Goal: Navigation & Orientation: Find specific page/section

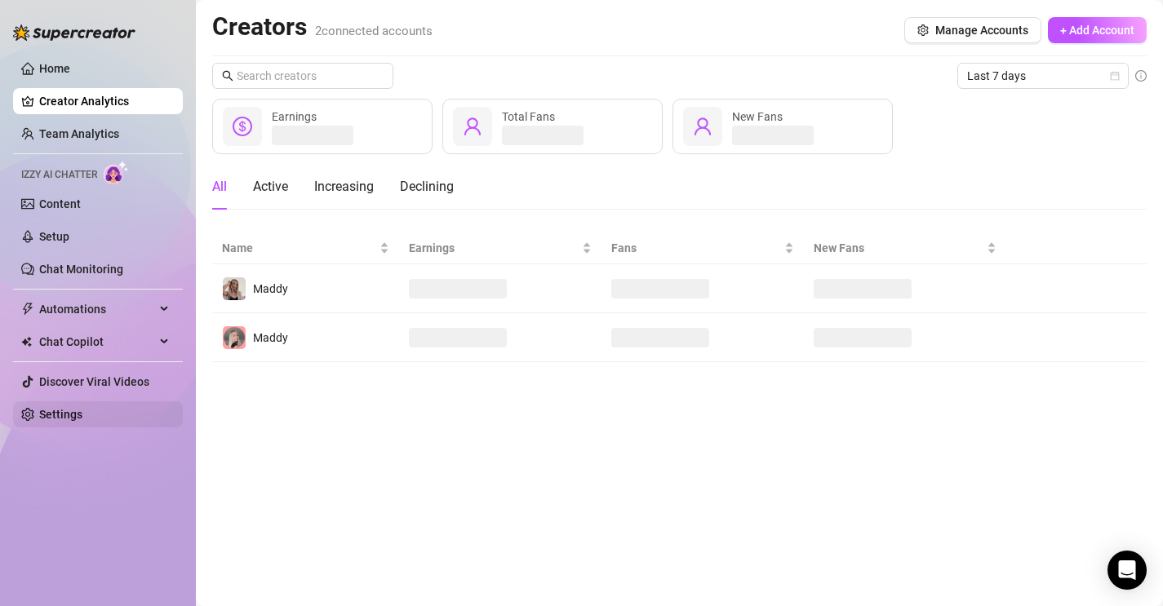
click at [73, 413] on link "Settings" at bounding box center [60, 414] width 43 height 13
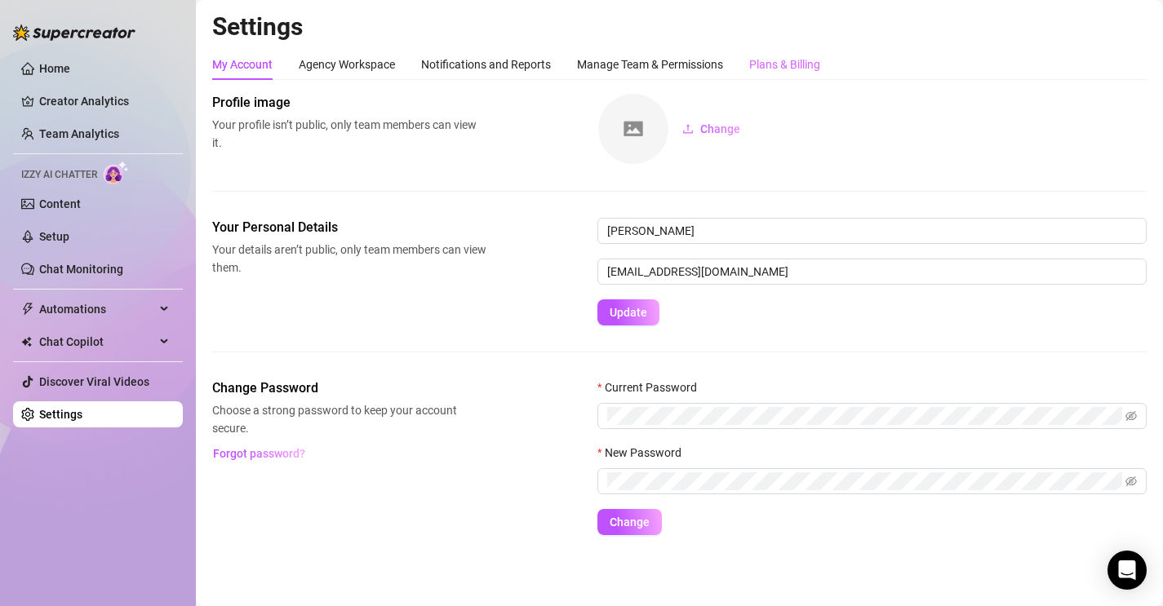
click at [803, 49] on div "Plans & Billing" at bounding box center [784, 64] width 71 height 31
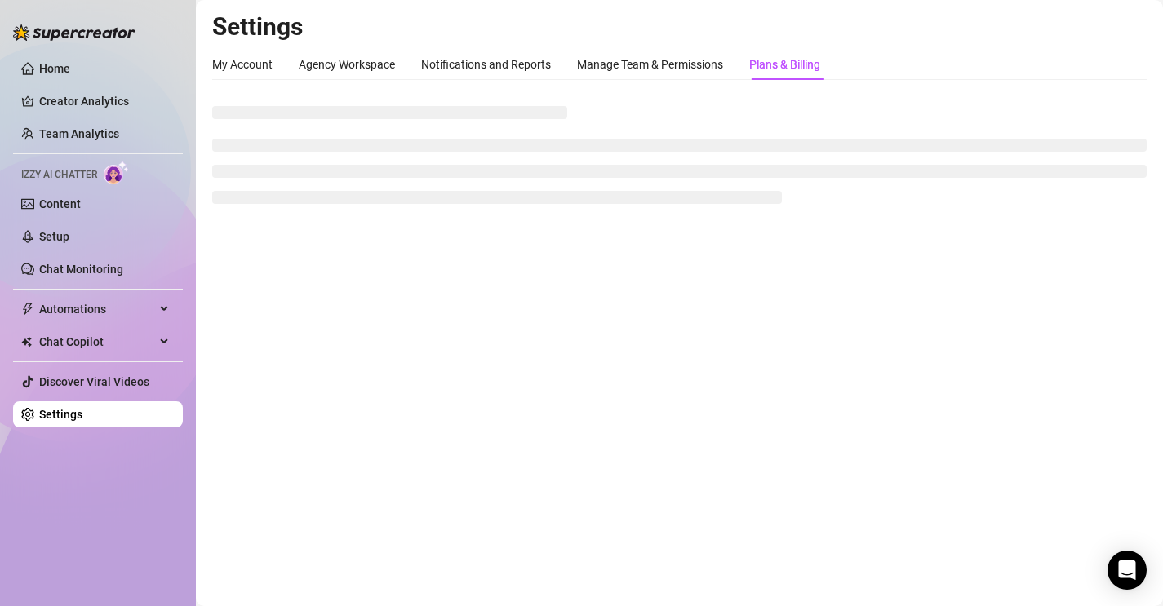
click at [800, 60] on div "Plans & Billing" at bounding box center [784, 64] width 71 height 18
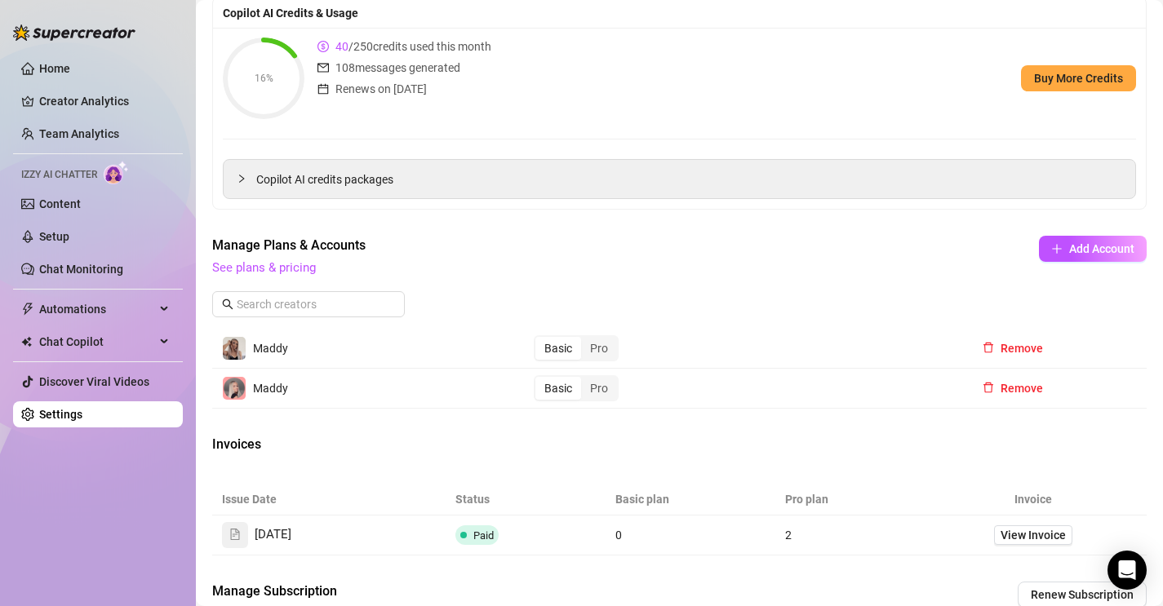
scroll to position [303, 0]
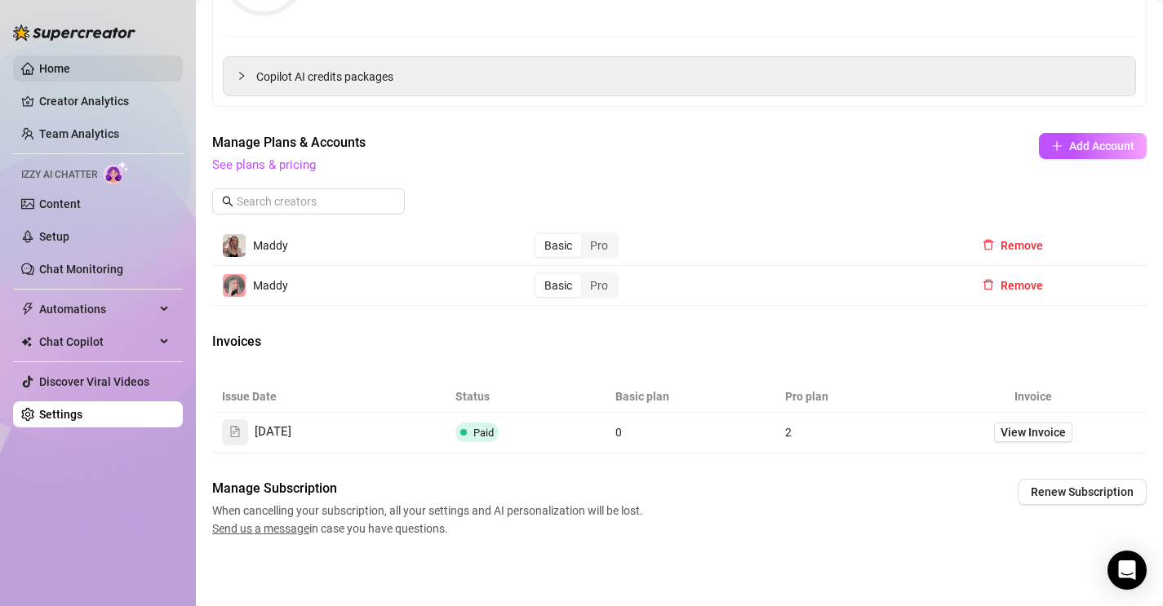
click at [69, 64] on link "Home" at bounding box center [54, 68] width 31 height 13
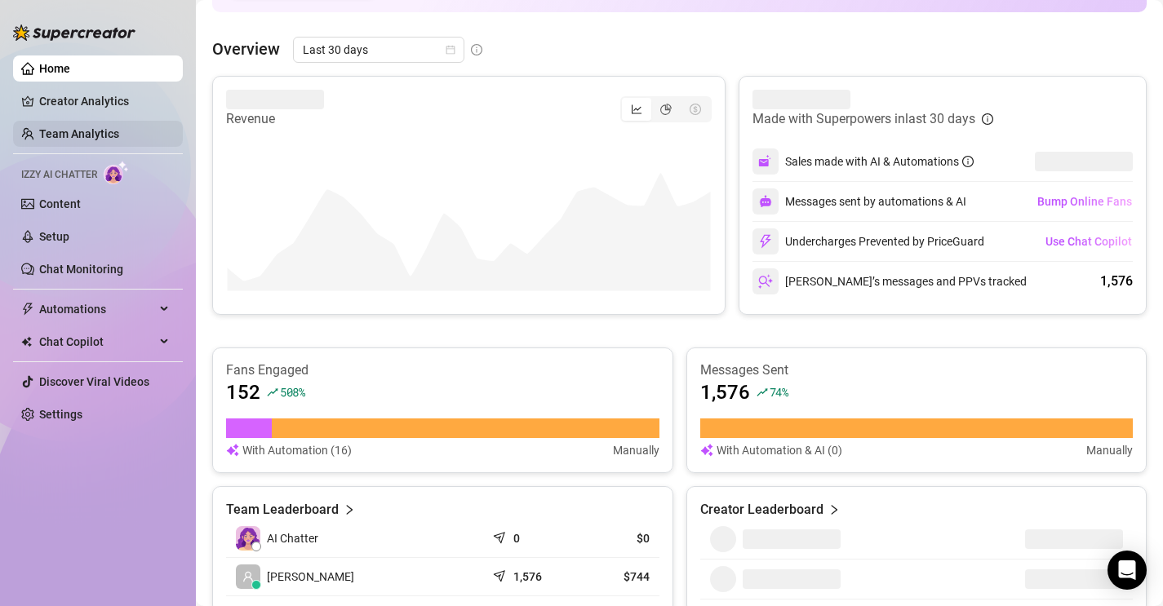
click at [109, 136] on link "Team Analytics" at bounding box center [79, 133] width 80 height 13
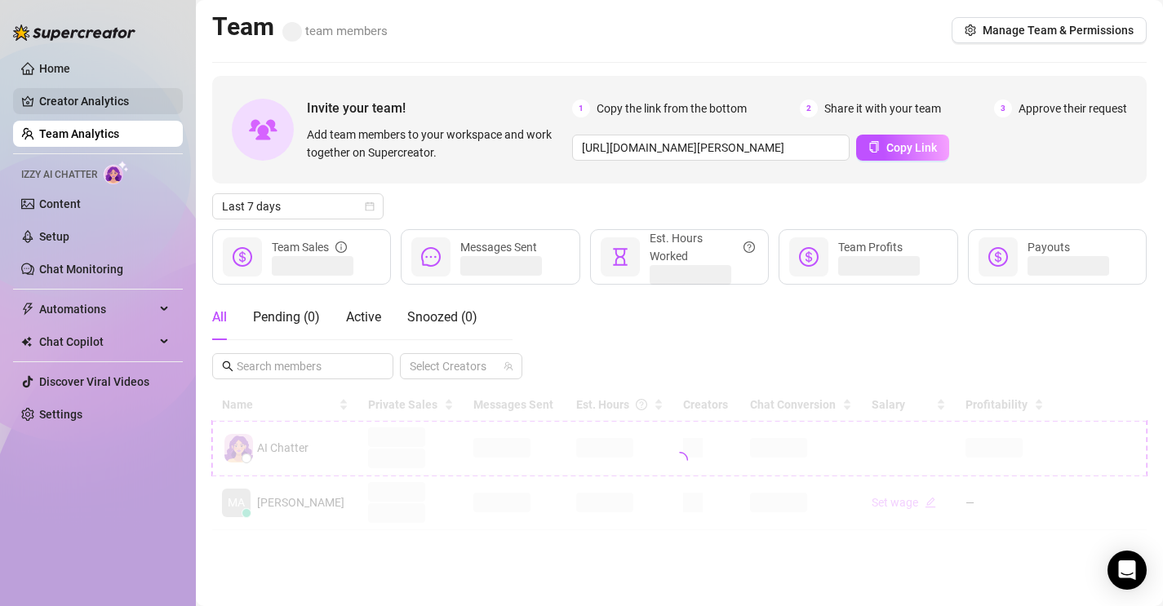
click at [107, 107] on link "Creator Analytics" at bounding box center [104, 101] width 131 height 26
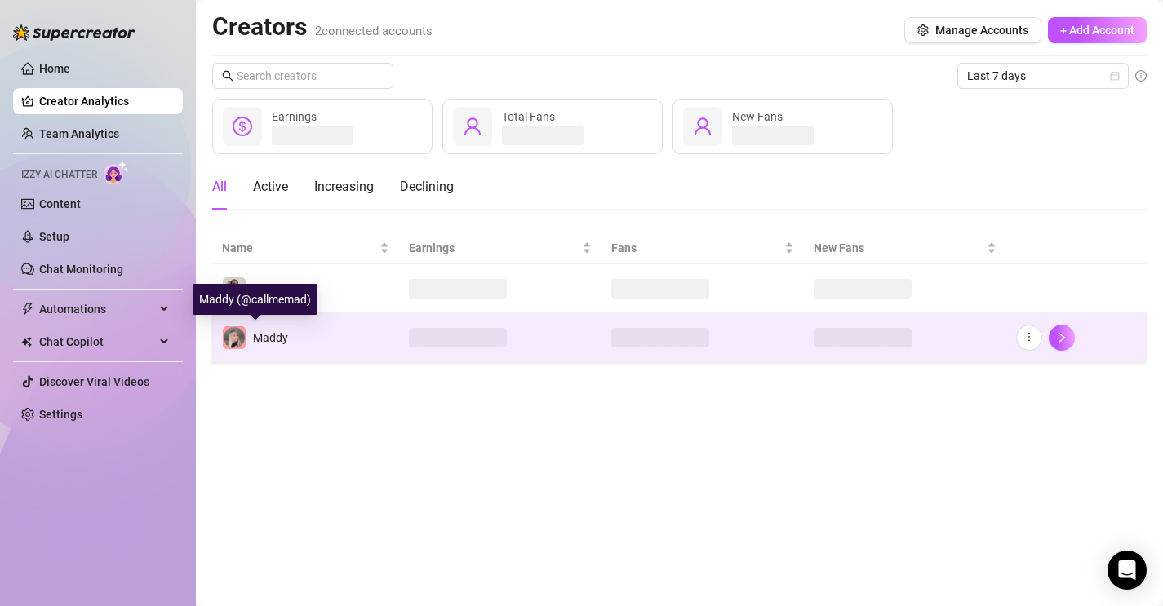
click at [259, 332] on span "Maddy" at bounding box center [270, 337] width 35 height 13
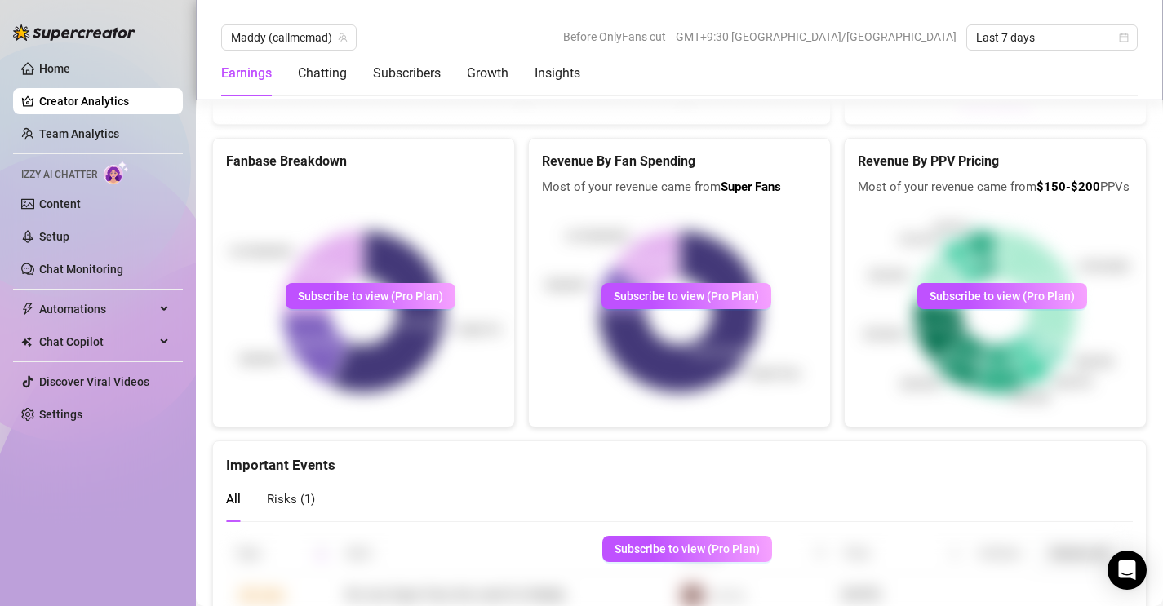
scroll to position [2857, 0]
